Goal: Communication & Community: Participate in discussion

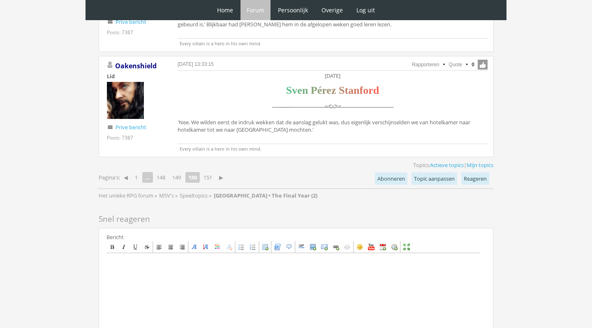
scroll to position [2091, 0]
click at [209, 172] on link "151" at bounding box center [207, 178] width 15 height 12
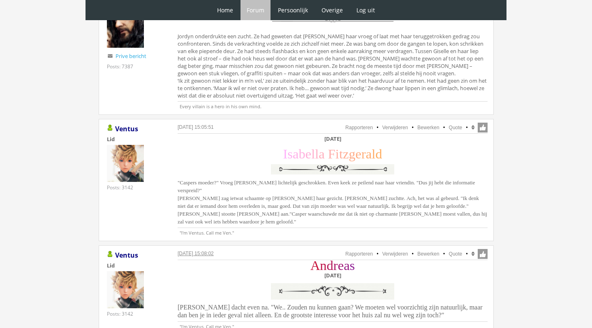
scroll to position [491, 0]
click at [454, 250] on link "Quote" at bounding box center [456, 253] width 14 height 6
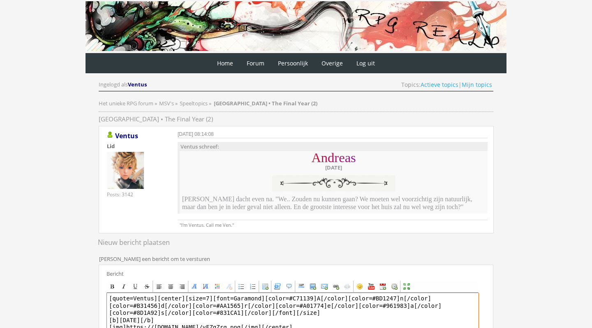
drag, startPoint x: 157, startPoint y: 298, endPoint x: 92, endPoint y: 298, distance: 64.9
click at [93, 298] on div "RPG Realm Ingelogd als Ventus Topics: Actieve topics | Mijn topics Het unieke R…" at bounding box center [296, 290] width 410 height 453
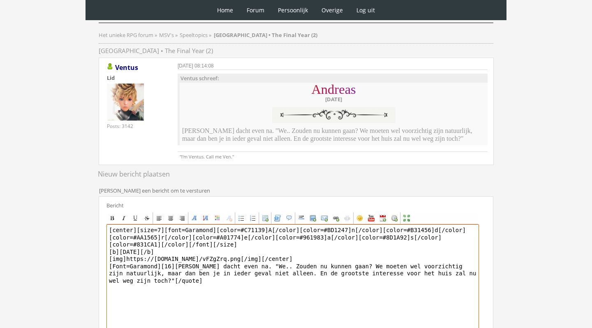
scroll to position [70, 0]
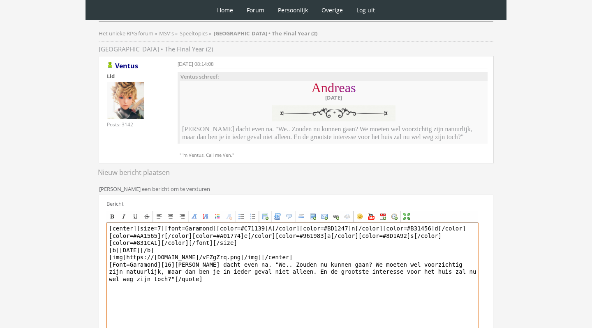
drag, startPoint x: 175, startPoint y: 264, endPoint x: 208, endPoint y: 292, distance: 42.8
click at [207, 291] on textarea "[center][size=7][font=Garamond][color=#C71139]A[/color][color=#BD1247]n[/color]…" at bounding box center [292, 298] width 372 height 152
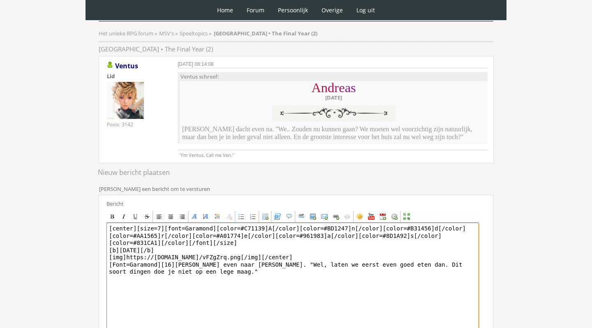
click at [286, 264] on textarea "[center][size=7][font=Garamond][color=#C71139]A[/color][color=#BD1247]n[/color]…" at bounding box center [292, 298] width 372 height 152
click at [288, 262] on textarea "[center][size=7][font=Garamond][color=#C71139]A[/color][color=#BD1247]n[/color]…" at bounding box center [292, 298] width 372 height 152
click at [348, 263] on textarea "[center][size=7][font=Garamond][color=#C71139]A[/color][color=#BD1247]n[/color]…" at bounding box center [292, 298] width 372 height 152
click at [318, 279] on textarea "[center][size=7][font=Garamond][color=#C71139]A[/color][color=#BD1247]n[/color]…" at bounding box center [292, 298] width 372 height 152
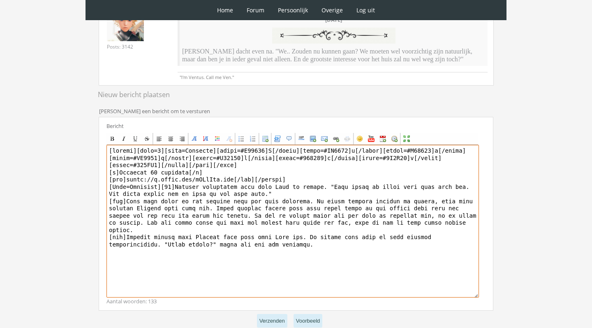
scroll to position [153, 0]
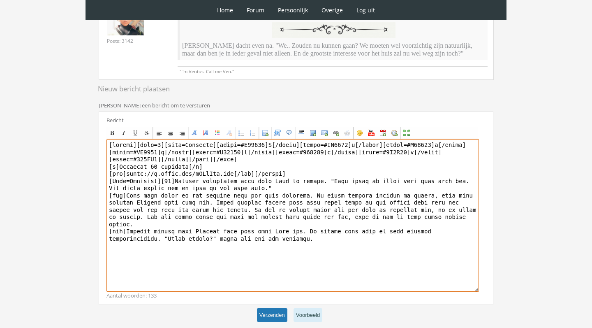
type textarea "[center][size=7][font=Garamond][color=#C71139]A[/color][color=#BD1247]n[/color]…"
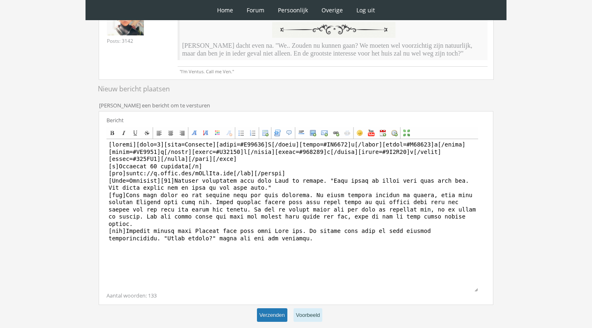
click at [282, 317] on button "Verzenden" at bounding box center [272, 315] width 30 height 14
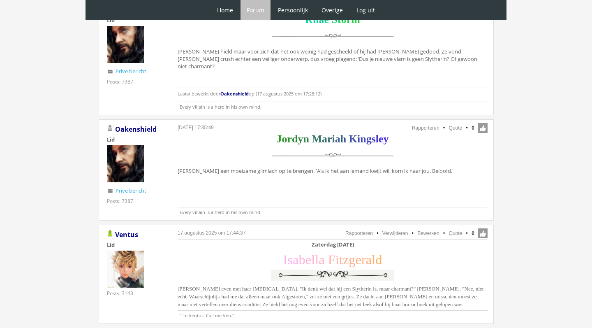
scroll to position [1129, 0]
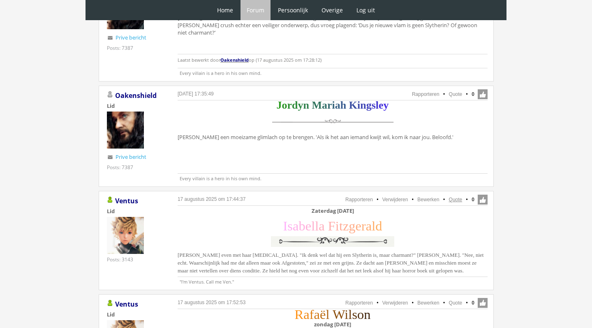
click at [456, 196] on link "Quote" at bounding box center [456, 199] width 14 height 6
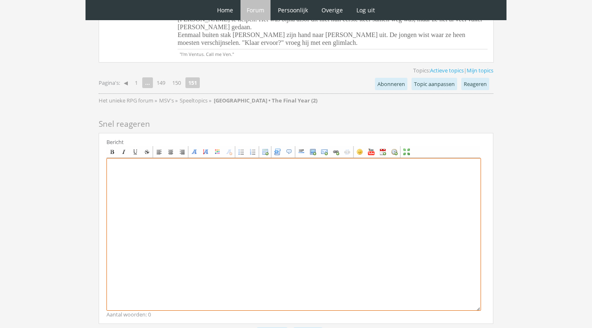
click at [235, 158] on textarea at bounding box center [293, 234] width 374 height 152
paste textarea "[center][b]Zaterdag [DATE][/b] [size=7][font=[US_STATE]][color=#FFB0FA]I[/color…"
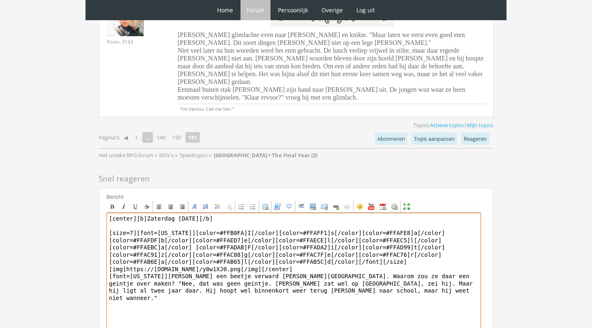
scroll to position [2142, 0]
click at [457, 215] on textarea "[center][b]Zaterdag 27 november[/b] [size=7][font=Georgia][color=#FFB0FA]I[/col…" at bounding box center [293, 287] width 374 height 152
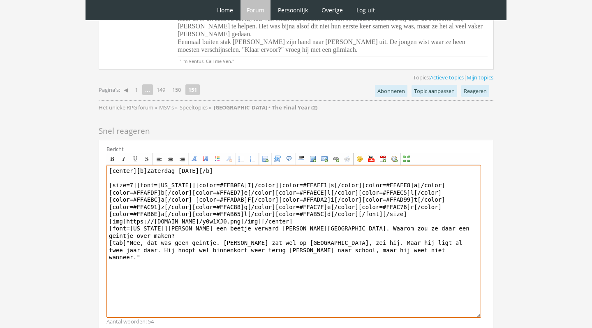
scroll to position [2189, 0]
type textarea "[center][b]Zaterdag 27 november[/b] [size=7][font=Georgia][color=#FFB0FA]I[/col…"
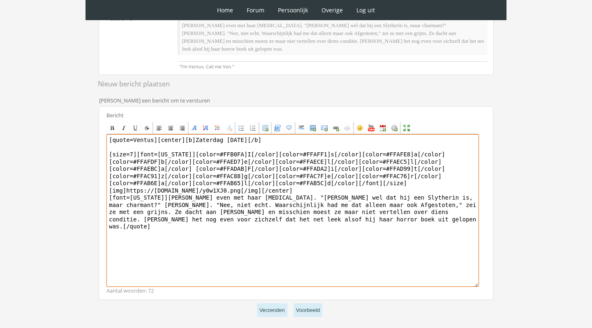
drag, startPoint x: 157, startPoint y: 132, endPoint x: 97, endPoint y: 132, distance: 60.0
click at [97, 132] on div "RPG Realm Ingelogd als Ventus Topics: Actieve topics | Mijn topics Het unieke R…" at bounding box center [296, 124] width 410 height 471
drag, startPoint x: 191, startPoint y: 189, endPoint x: 253, endPoint y: 226, distance: 72.6
click at [252, 226] on textarea "[center][b]Zaterdag 27 november[/b] [size=7][font=Georgia][color=#FFB0FA]I[/col…" at bounding box center [292, 210] width 372 height 152
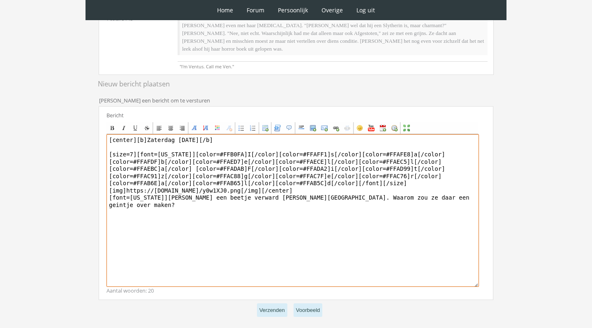
type textarea "[center][b]Zaterdag 27 november[/b] [size=7][font=Georgia][color=#FFB0FA]I[/col…"
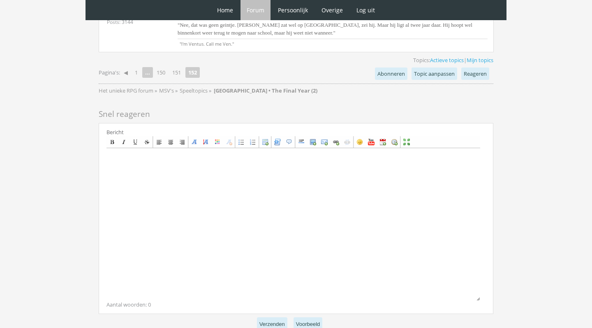
scroll to position [518, 0]
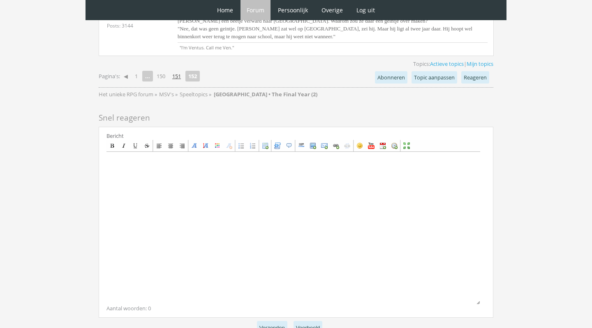
click at [184, 74] on link "151" at bounding box center [176, 76] width 15 height 12
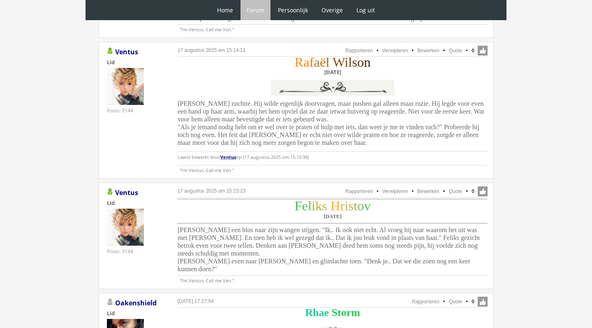
scroll to position [780, 0]
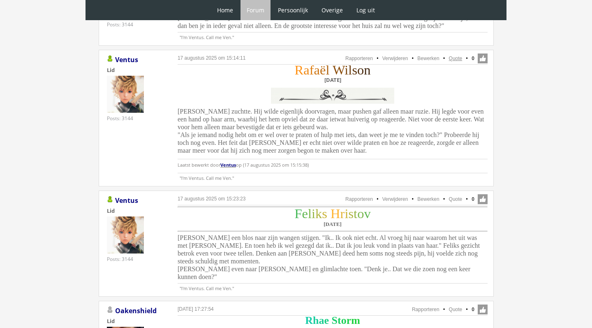
click at [455, 56] on link "Quote" at bounding box center [456, 58] width 14 height 6
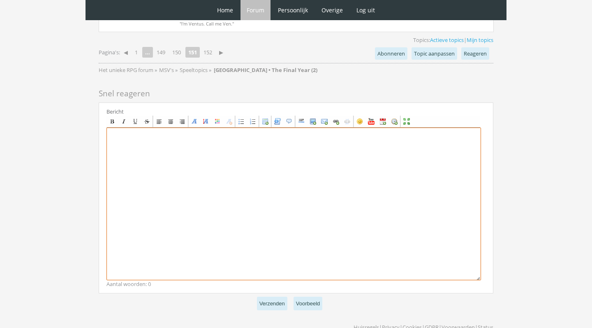
click at [179, 173] on textarea at bounding box center [293, 203] width 374 height 152
paste textarea "[center][Size=7][font=Times New Roman][color=#FF9012]R[/color][color=#EE8611]a[…"
type textarea "[center][Size=7][font=Times New Roman][color=#FF9012]R[/color][color=#EE8611]a[…"
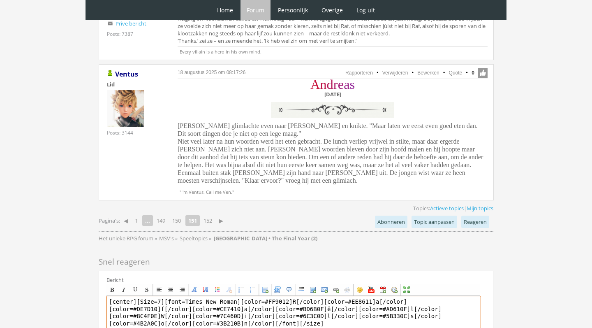
scroll to position [2026, 0]
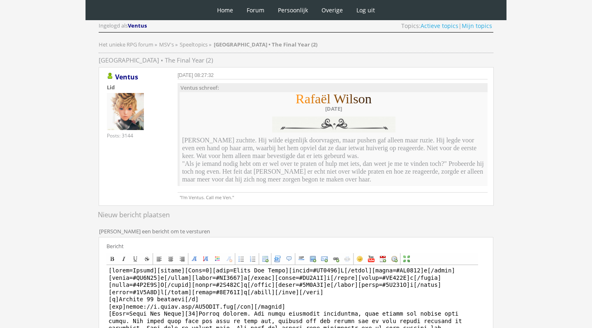
scroll to position [137, 0]
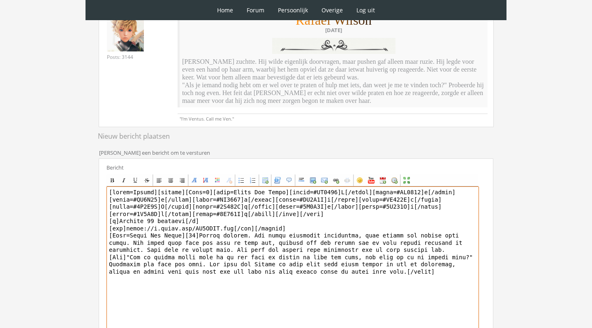
drag, startPoint x: 157, startPoint y: 192, endPoint x: 198, endPoint y: 233, distance: 58.1
click at [198, 233] on textarea at bounding box center [292, 262] width 372 height 152
